Goal: Task Accomplishment & Management: Manage account settings

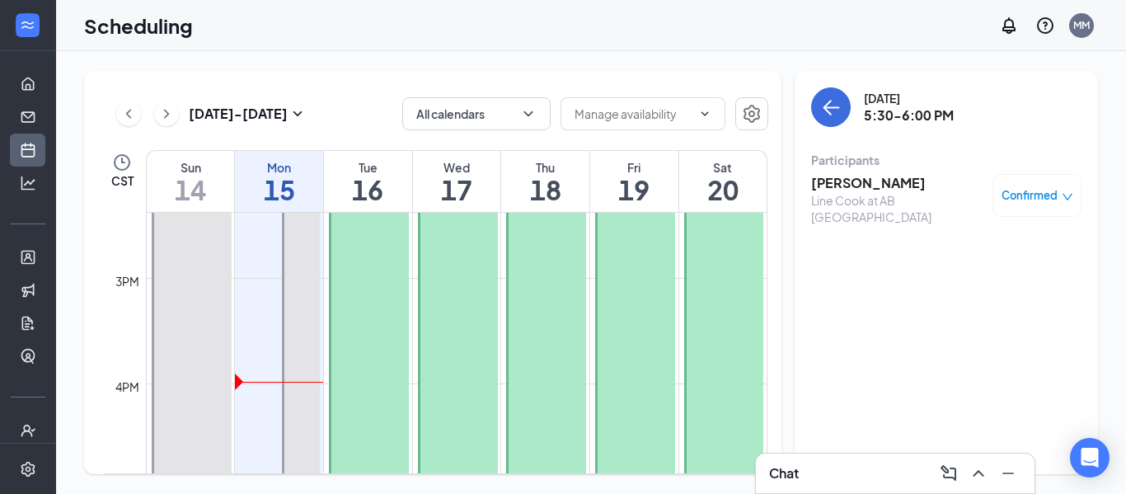
scroll to position [1518, 0]
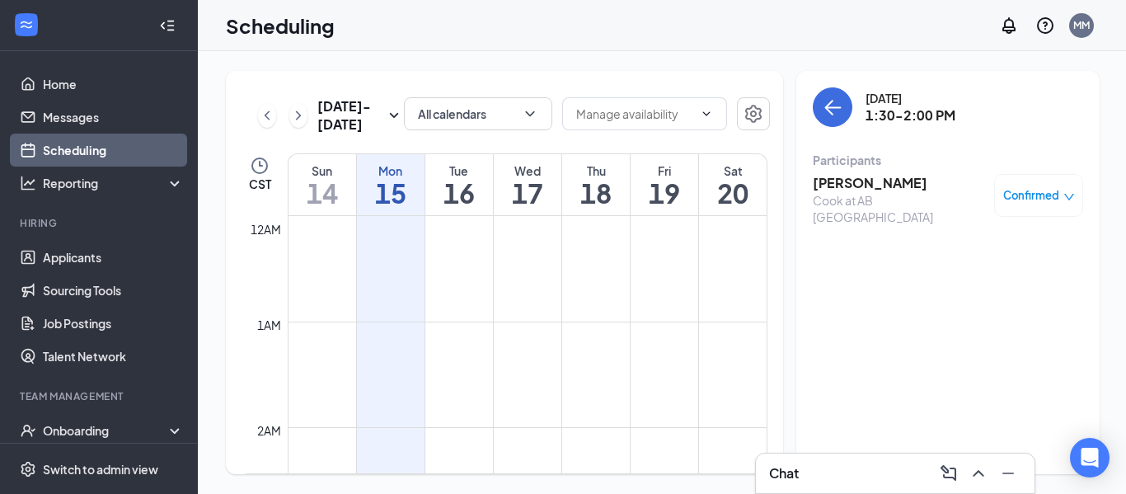
scroll to position [1070, 0]
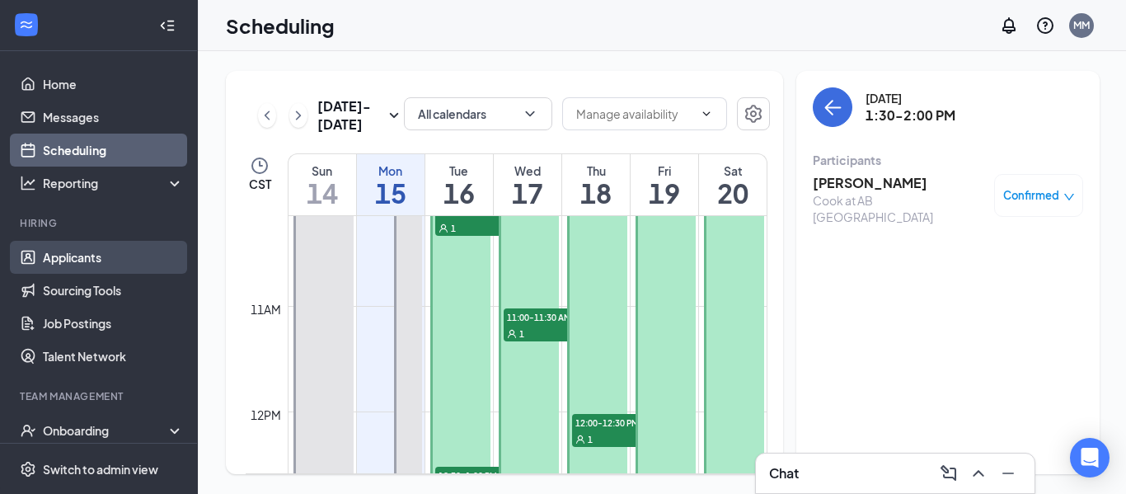
click at [83, 249] on link "Applicants" at bounding box center [113, 257] width 141 height 33
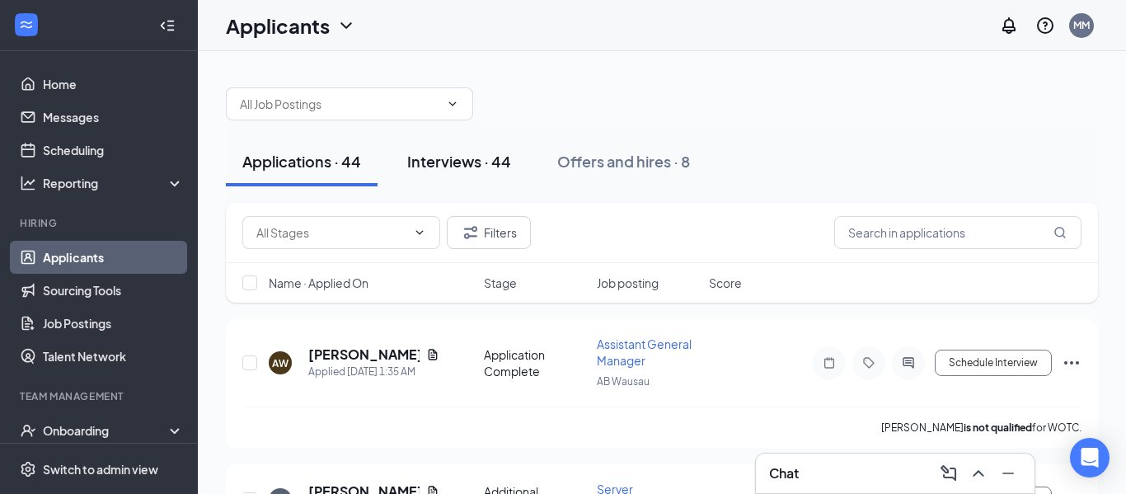
click at [462, 164] on div "Interviews · 44" at bounding box center [459, 161] width 104 height 21
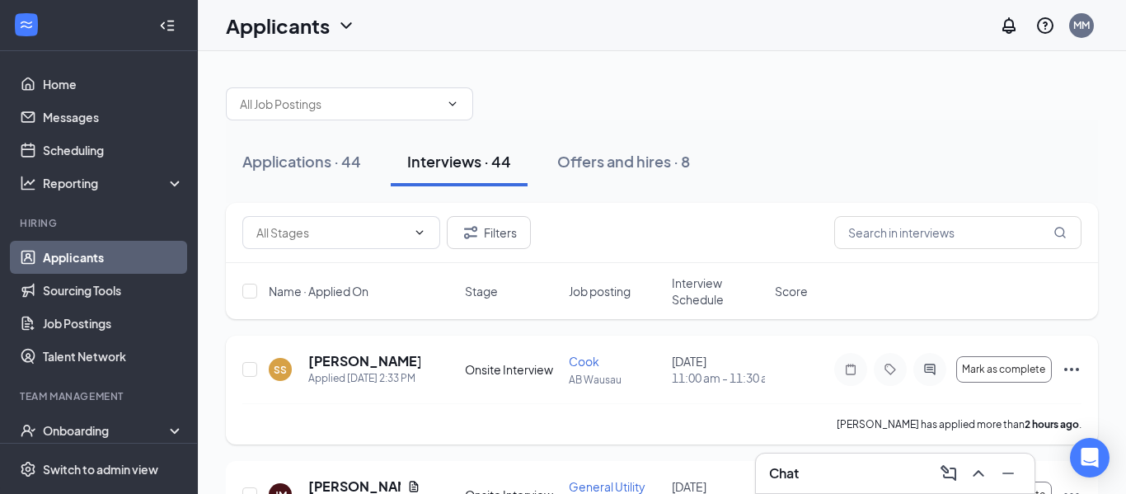
click at [1073, 377] on icon "Ellipses" at bounding box center [1071, 369] width 20 height 20
click at [901, 166] on div "Applications · 44 Interviews · 44 Offers and hires · 8" at bounding box center [662, 161] width 872 height 49
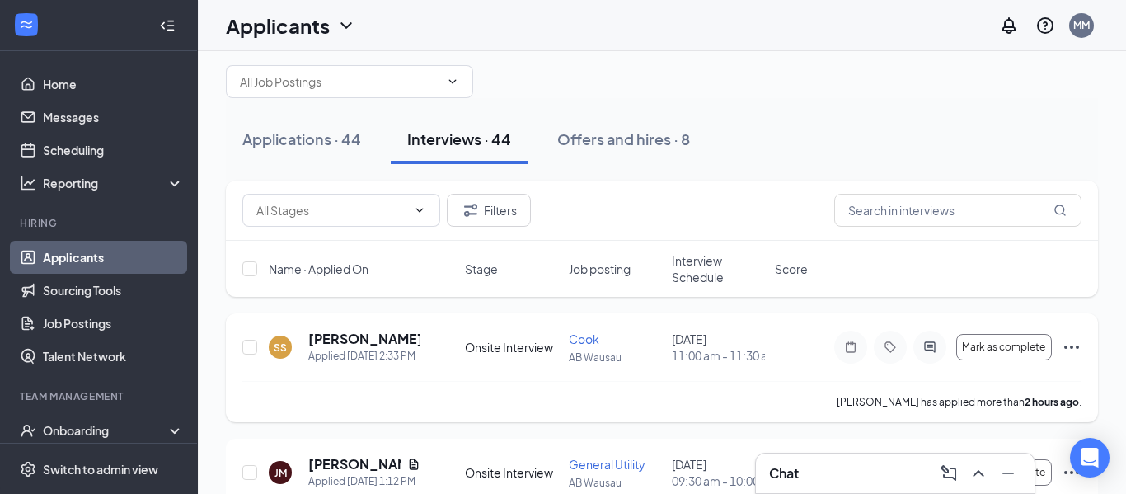
scroll to position [19, 0]
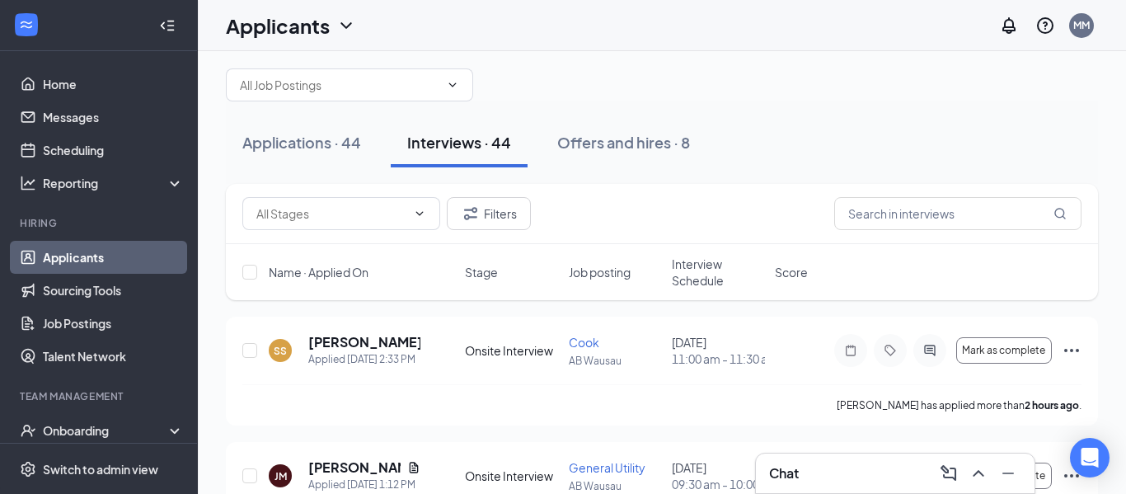
click at [64, 255] on link "Applicants" at bounding box center [113, 257] width 141 height 33
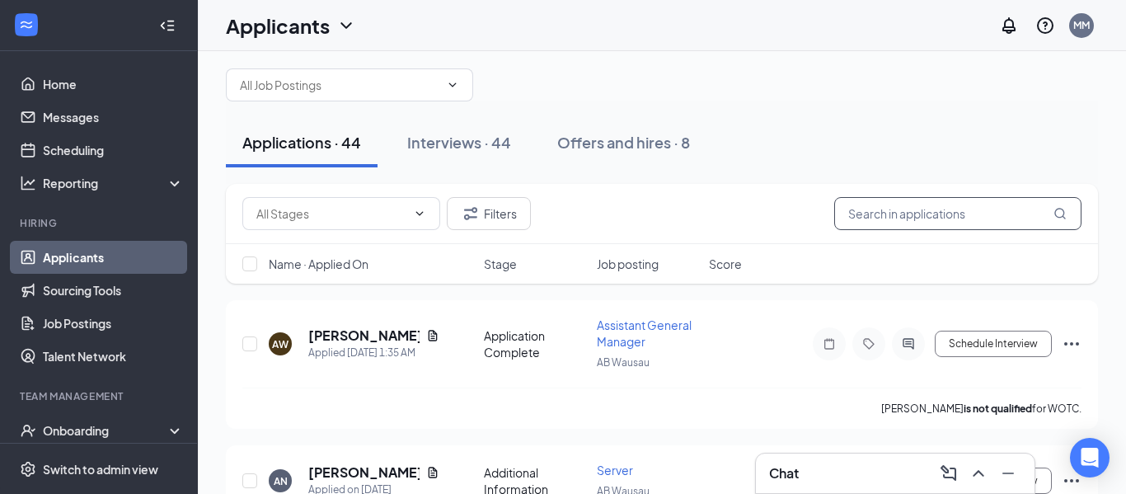
click at [898, 224] on input "text" at bounding box center [957, 213] width 247 height 33
type input "aiden"
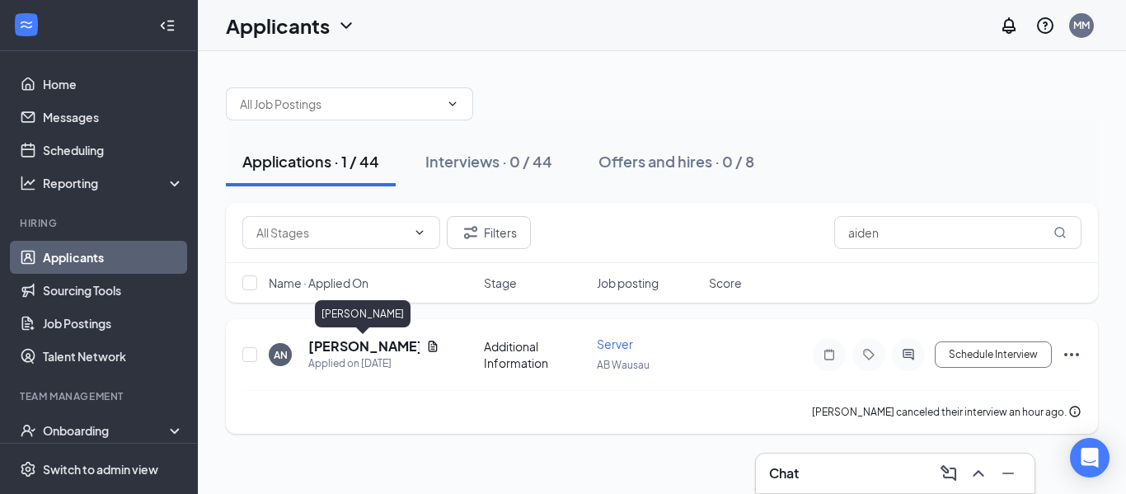
click at [382, 348] on h5 "[PERSON_NAME]" at bounding box center [363, 346] width 111 height 18
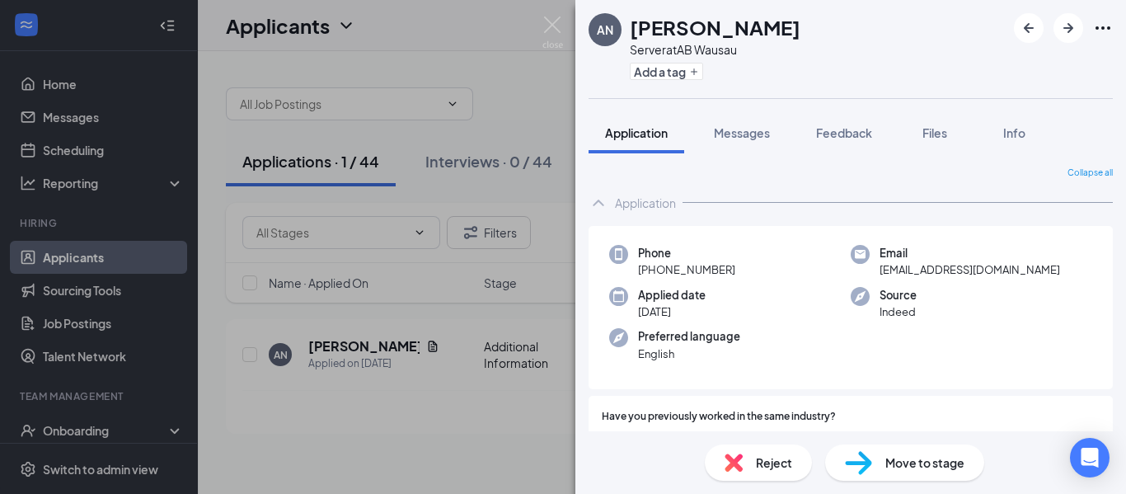
click at [508, 87] on div "AN [PERSON_NAME] Server at AB Wausau Add a tag Application Messages Feedback Fi…" at bounding box center [563, 247] width 1126 height 494
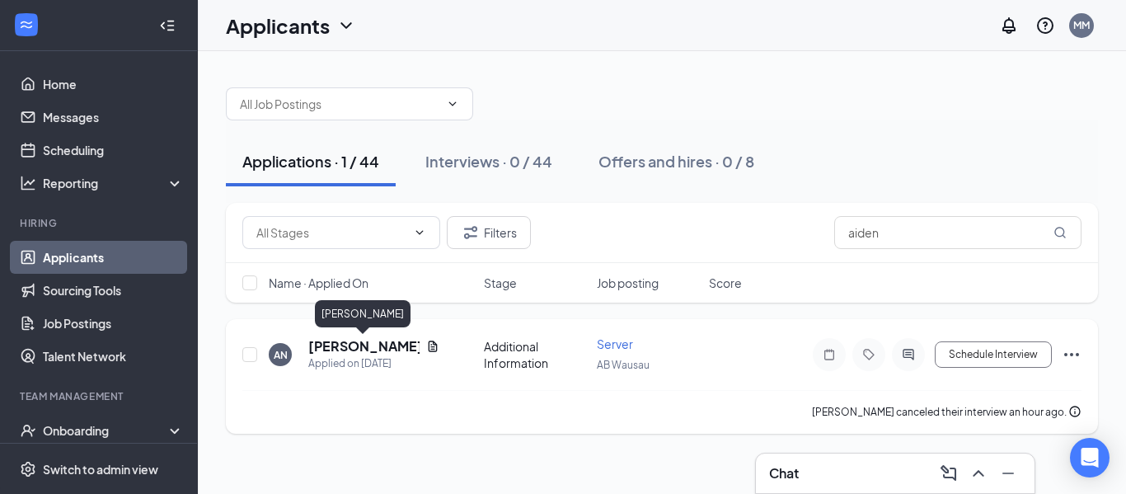
click at [371, 349] on h5 "[PERSON_NAME]" at bounding box center [363, 346] width 111 height 18
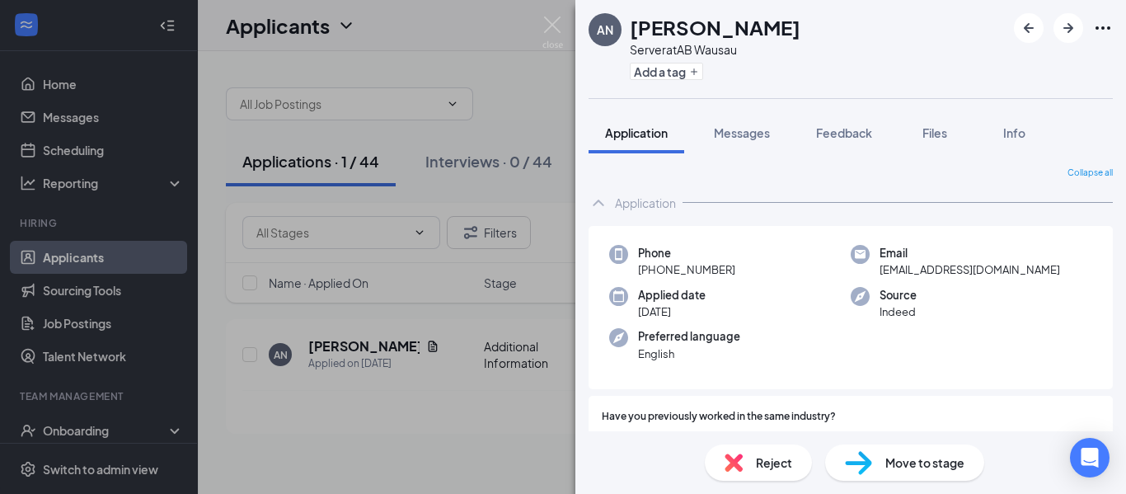
click at [436, 418] on div "AN [PERSON_NAME] Server at AB Wausau Add a tag Application Messages Feedback Fi…" at bounding box center [563, 247] width 1126 height 494
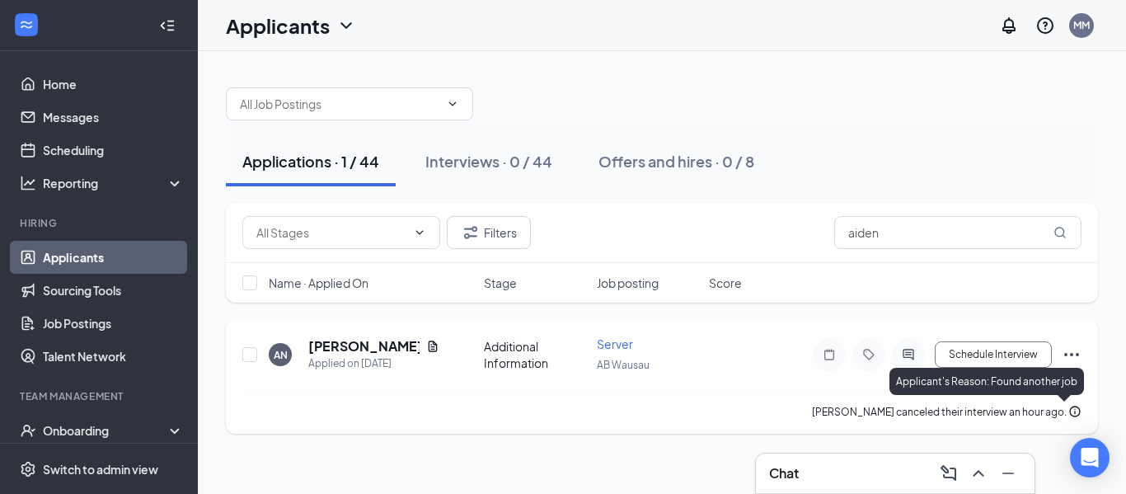
click at [1075, 408] on icon "Info" at bounding box center [1074, 411] width 13 height 13
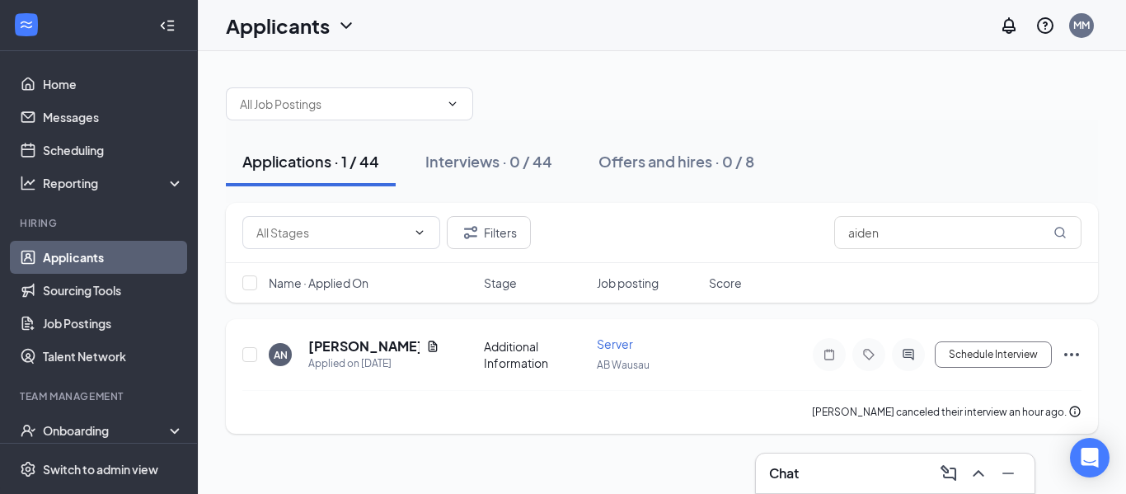
click at [1074, 359] on icon "Ellipses" at bounding box center [1071, 354] width 20 height 20
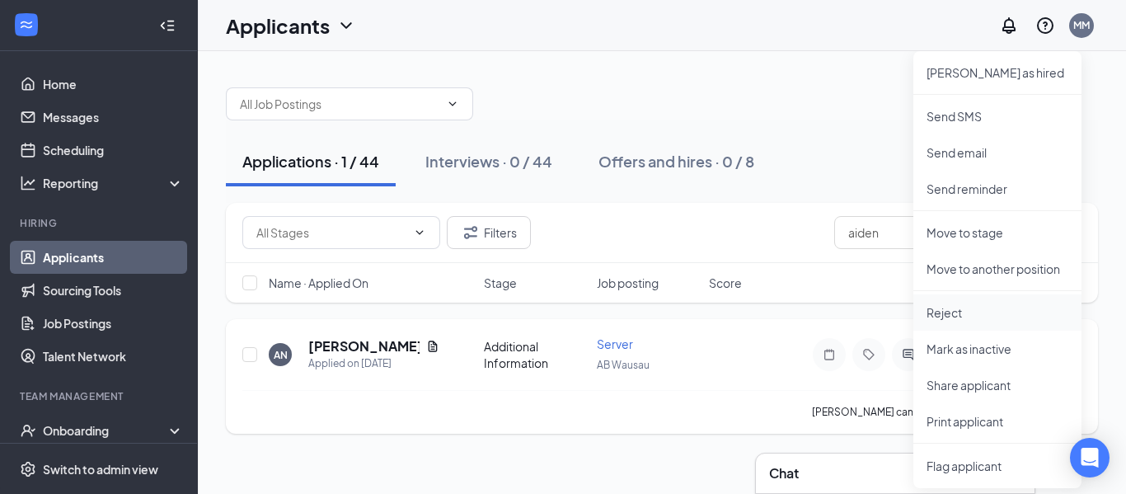
click at [950, 321] on li "Reject" at bounding box center [997, 312] width 168 height 36
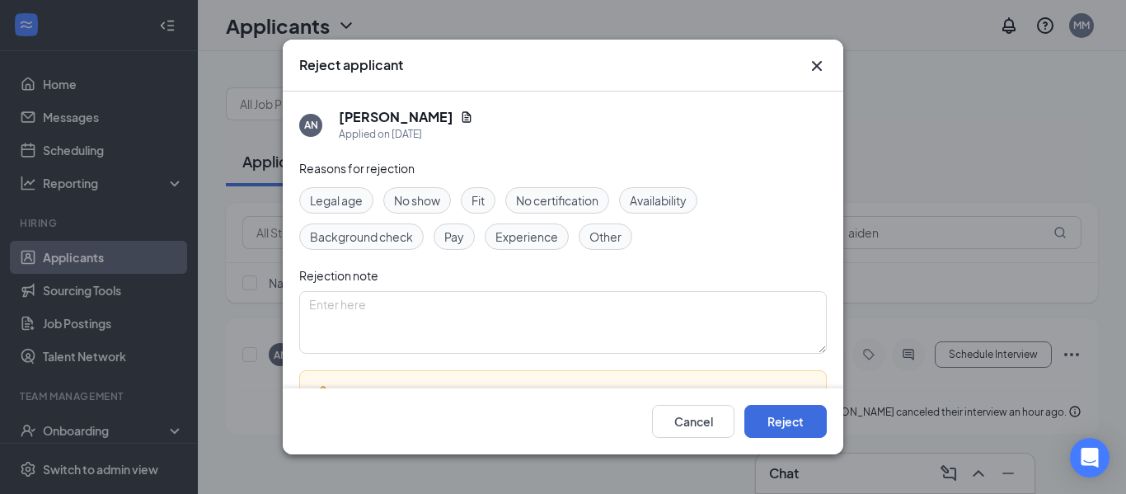
click at [598, 241] on span "Other" at bounding box center [605, 236] width 32 height 18
click at [509, 311] on textarea at bounding box center [562, 322] width 527 height 63
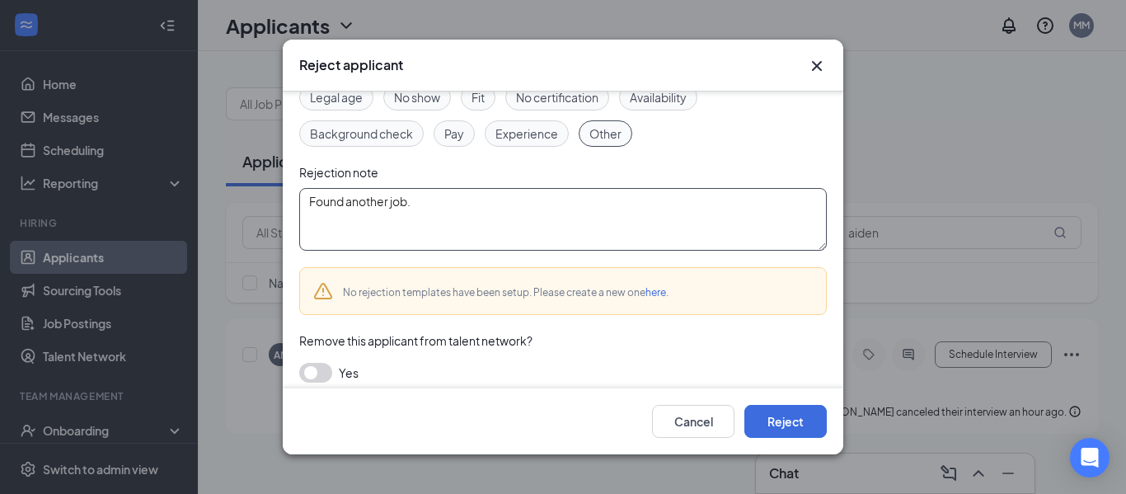
scroll to position [114, 0]
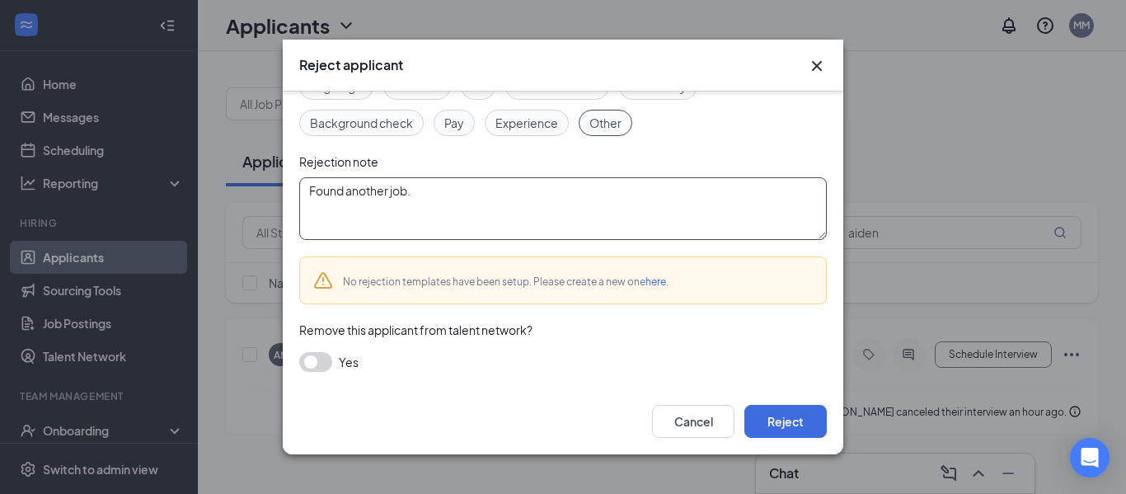
type textarea "Found another job."
click at [316, 359] on button "button" at bounding box center [315, 362] width 33 height 20
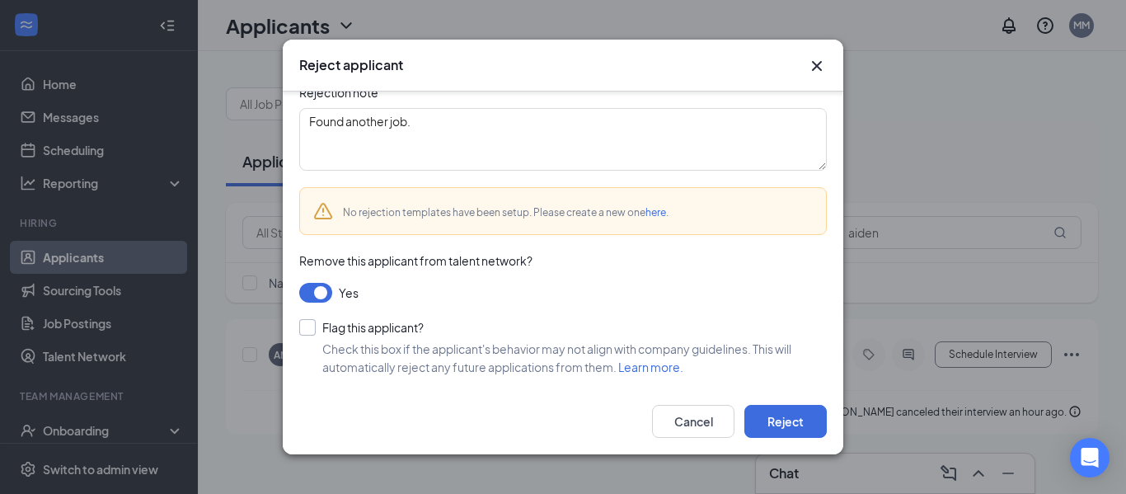
scroll to position [187, 0]
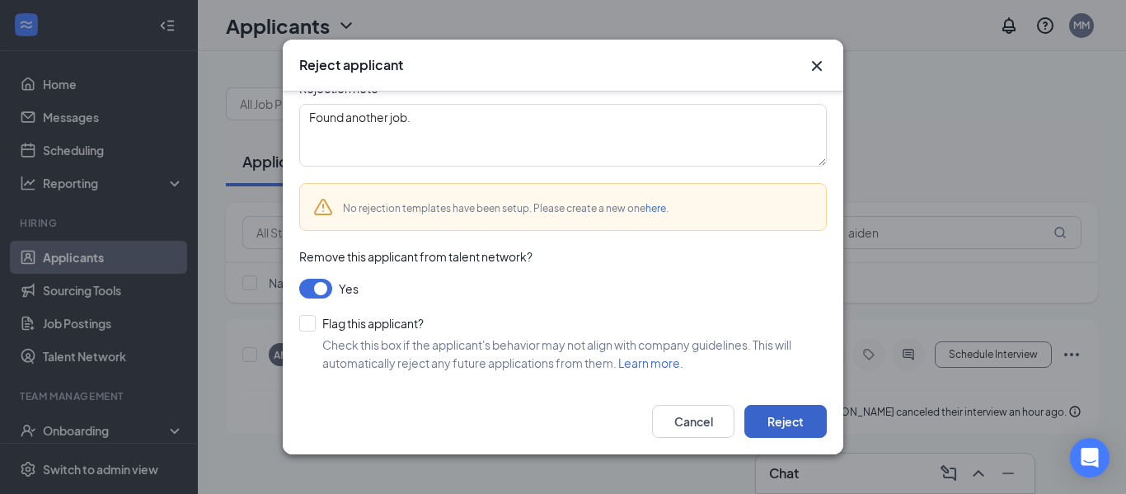
click at [784, 419] on button "Reject" at bounding box center [785, 421] width 82 height 33
